Goal: Task Accomplishment & Management: Use online tool/utility

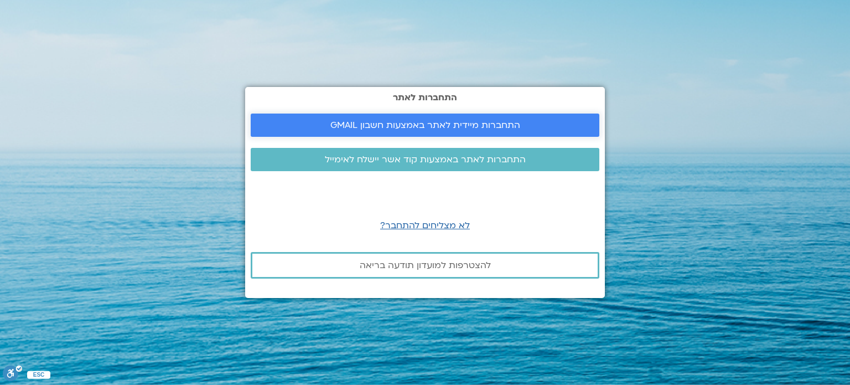
drag, startPoint x: 0, startPoint y: 0, endPoint x: 317, endPoint y: 131, distance: 343.2
click at [317, 131] on link "התחברות מיידית לאתר באמצעות חשבון GMAIL" at bounding box center [425, 124] width 349 height 23
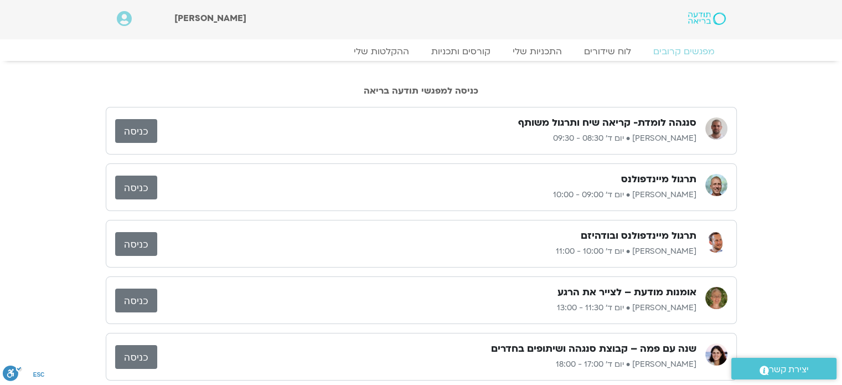
click at [635, 198] on p "[PERSON_NAME] • יום ד׳ 09:00 - 10:00" at bounding box center [426, 194] width 539 height 13
click at [138, 188] on link "כניסה" at bounding box center [136, 187] width 42 height 24
